Goal: Learn about a topic

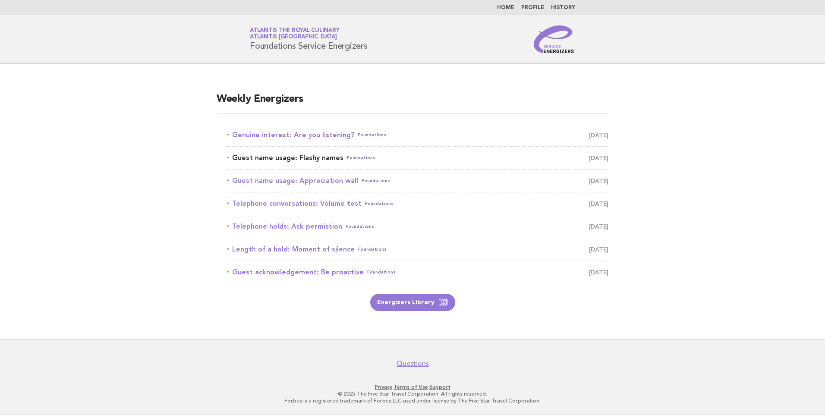
click at [351, 162] on span "Foundations" at bounding box center [361, 158] width 28 height 12
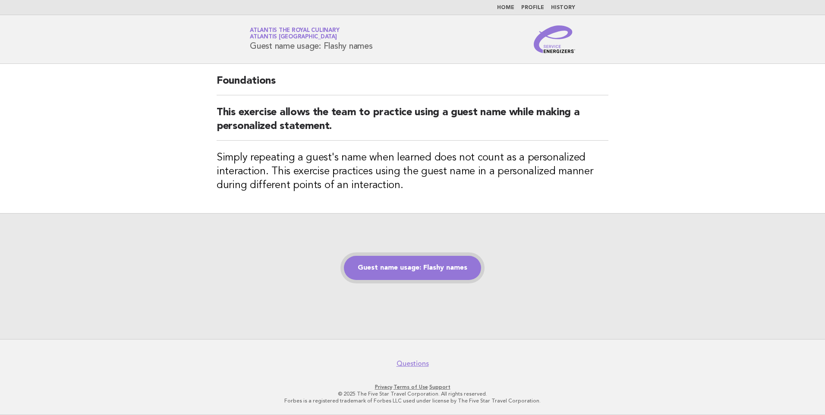
click at [438, 276] on link "Guest name usage: Flashy names" at bounding box center [412, 268] width 137 height 24
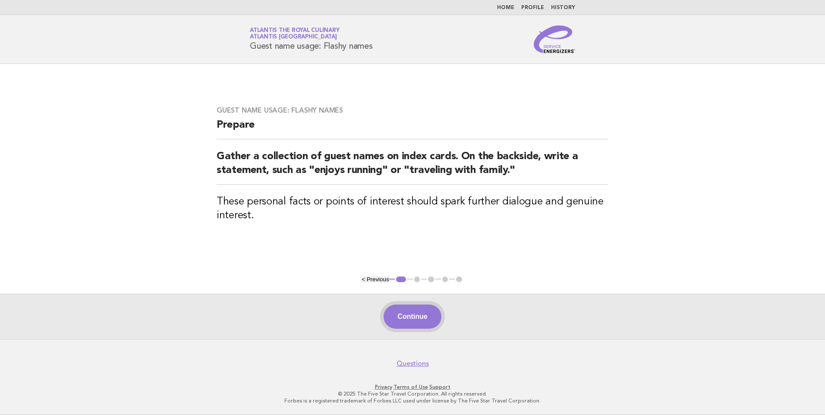
click at [426, 314] on button "Continue" at bounding box center [411, 316] width 57 height 24
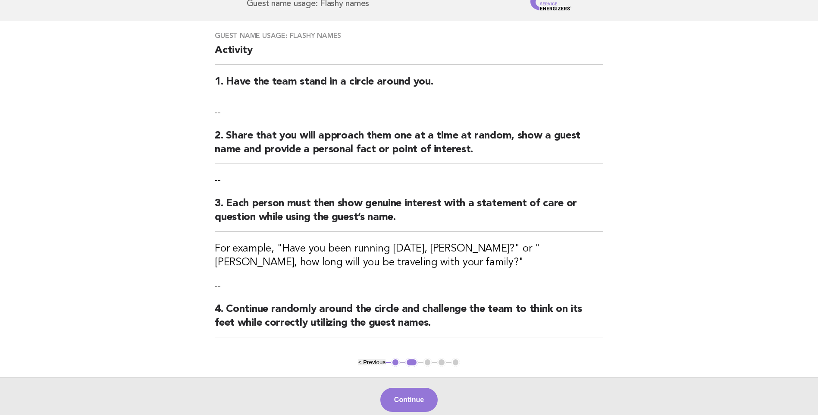
scroll to position [39, 0]
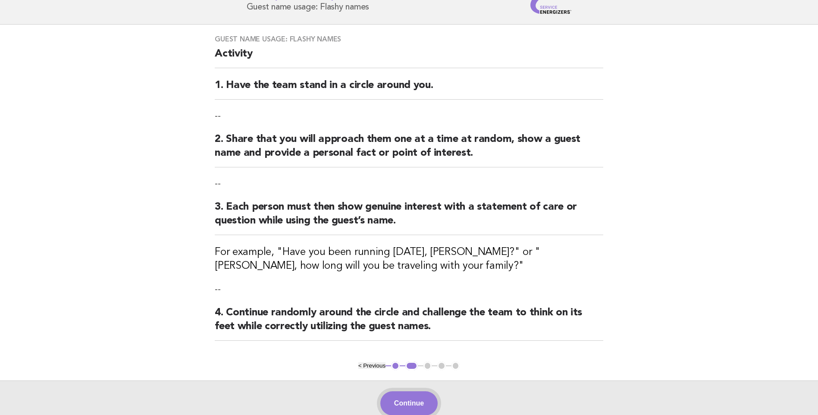
click at [419, 395] on button "Continue" at bounding box center [408, 403] width 57 height 24
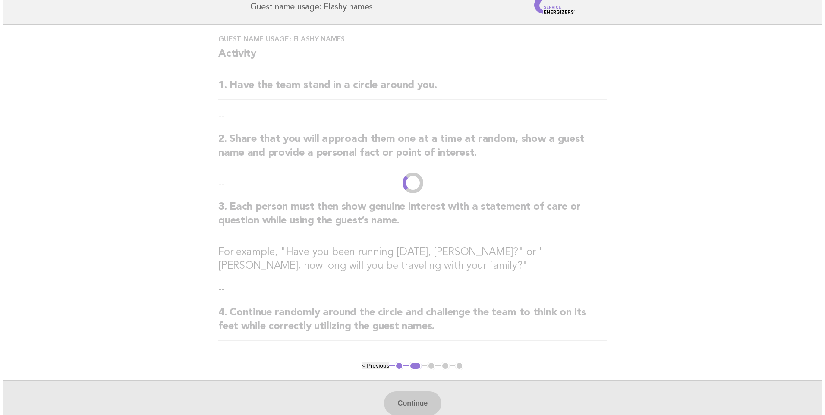
scroll to position [0, 0]
